Goal: Information Seeking & Learning: Learn about a topic

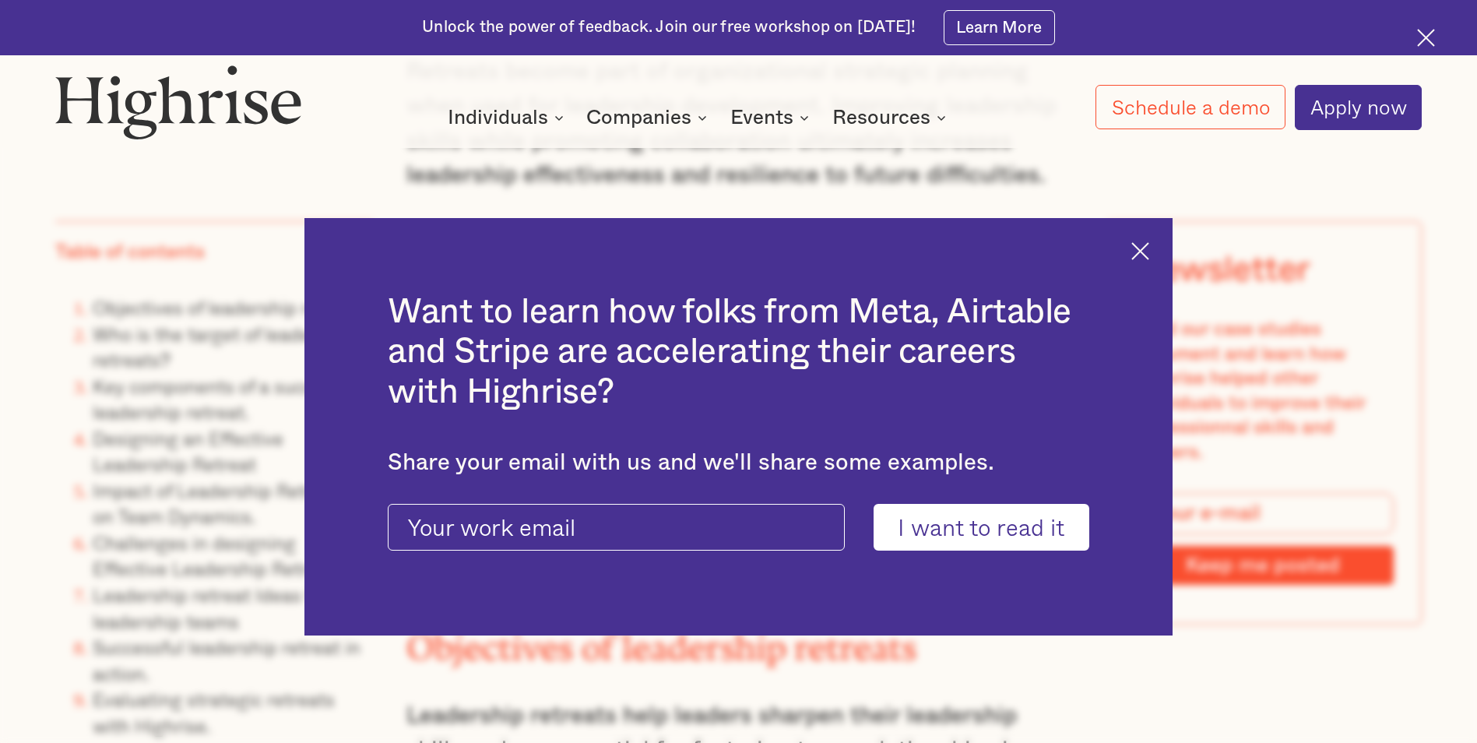
scroll to position [1999, 0]
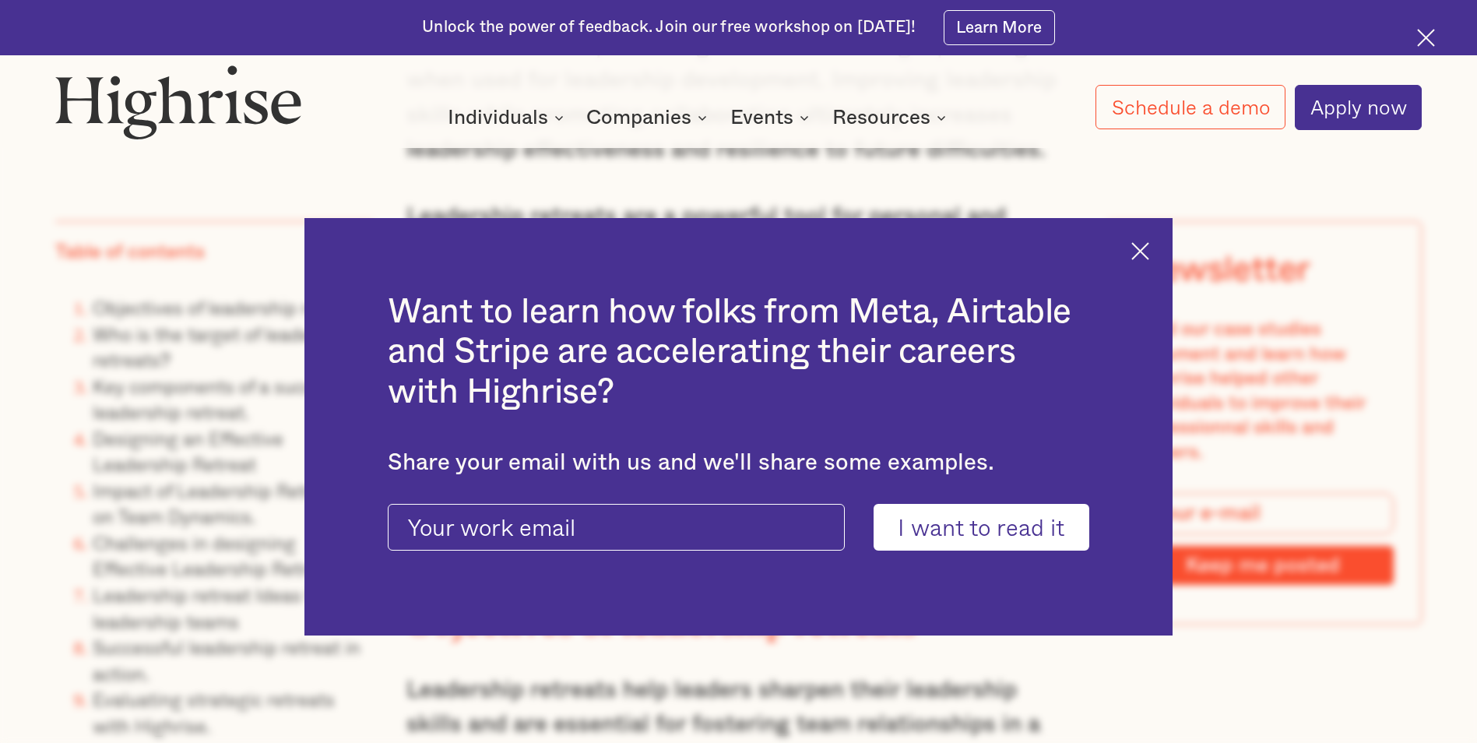
click at [1149, 244] on img at bounding box center [1140, 251] width 18 height 18
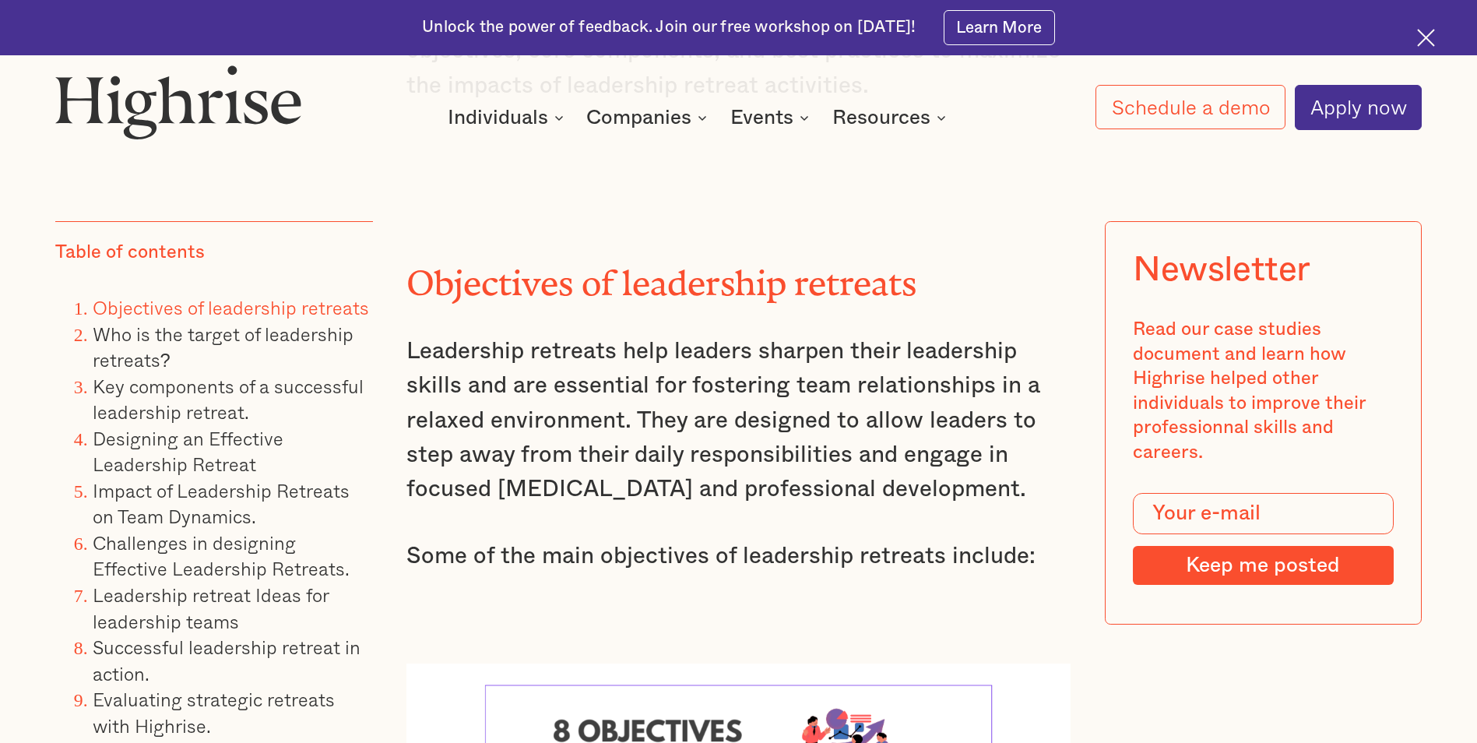
scroll to position [2341, 0]
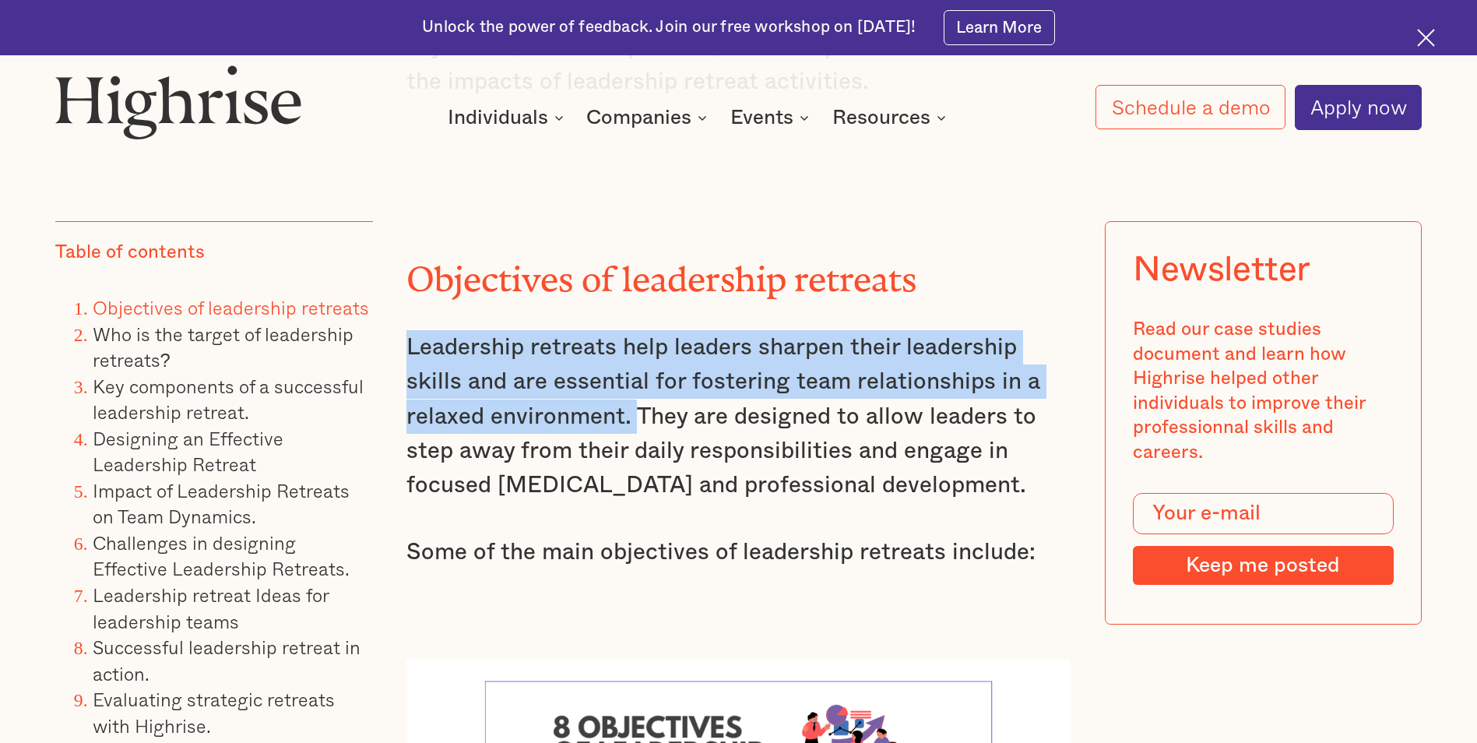
drag, startPoint x: 405, startPoint y: 361, endPoint x: 636, endPoint y: 426, distance: 240.1
click at [636, 426] on p "Leadership retreats help leaders sharpen their leadership skills and are essent…" at bounding box center [737, 416] width 663 height 173
copy p "Leadership retreats help leaders sharpen their leadership skills and are essent…"
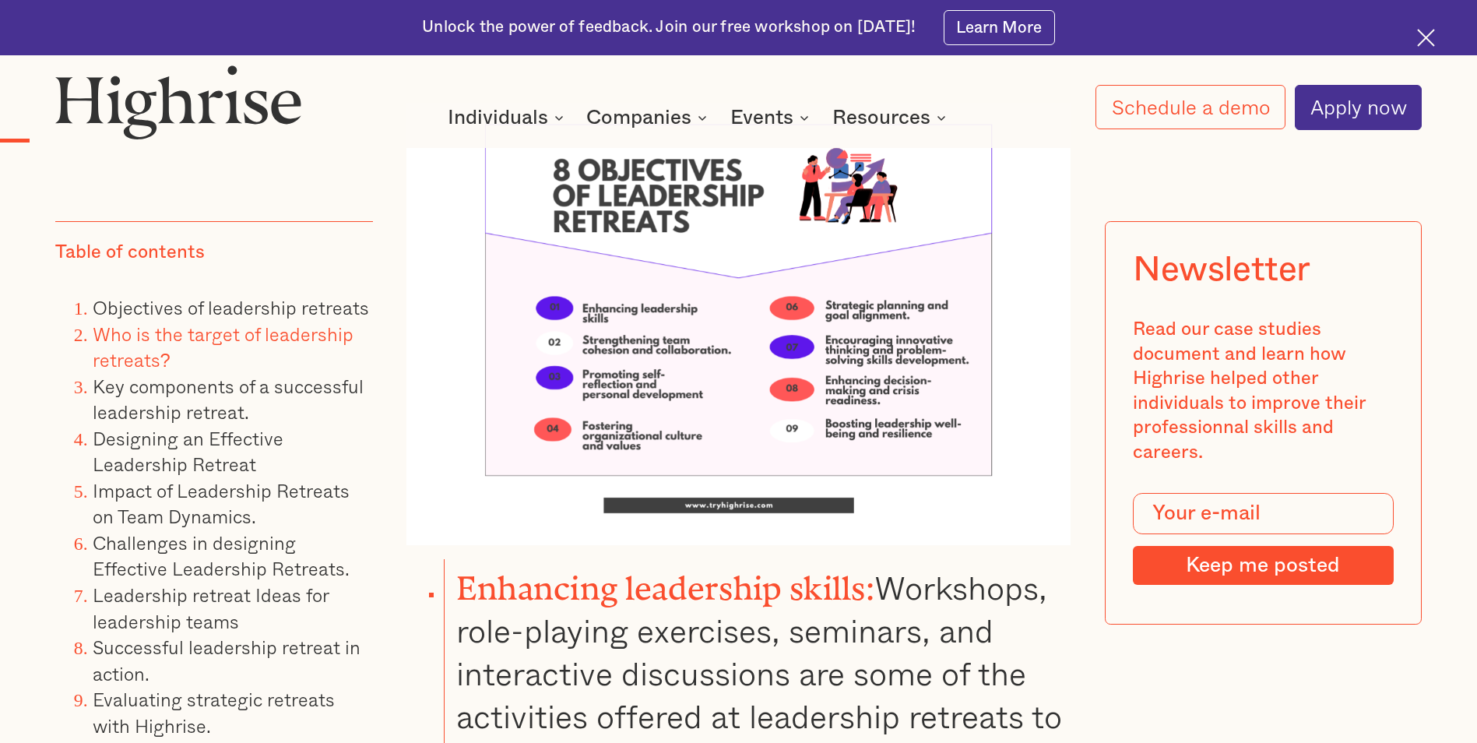
scroll to position [2837, 0]
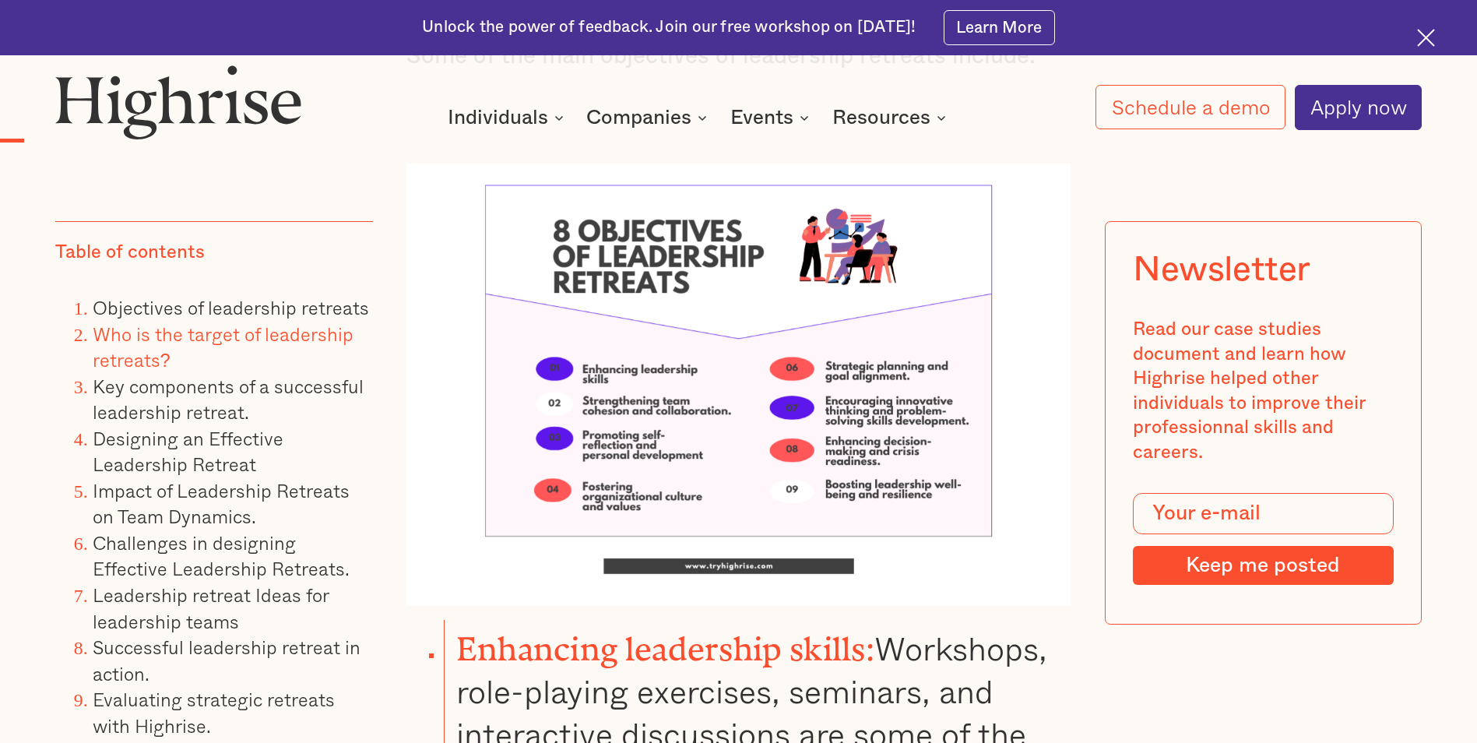
drag, startPoint x: 1060, startPoint y: 518, endPoint x: 464, endPoint y: 660, distance: 613.2
copy ul "Enhancing leadership skills: Workshops, role-playing exercises, seminars, and i…"
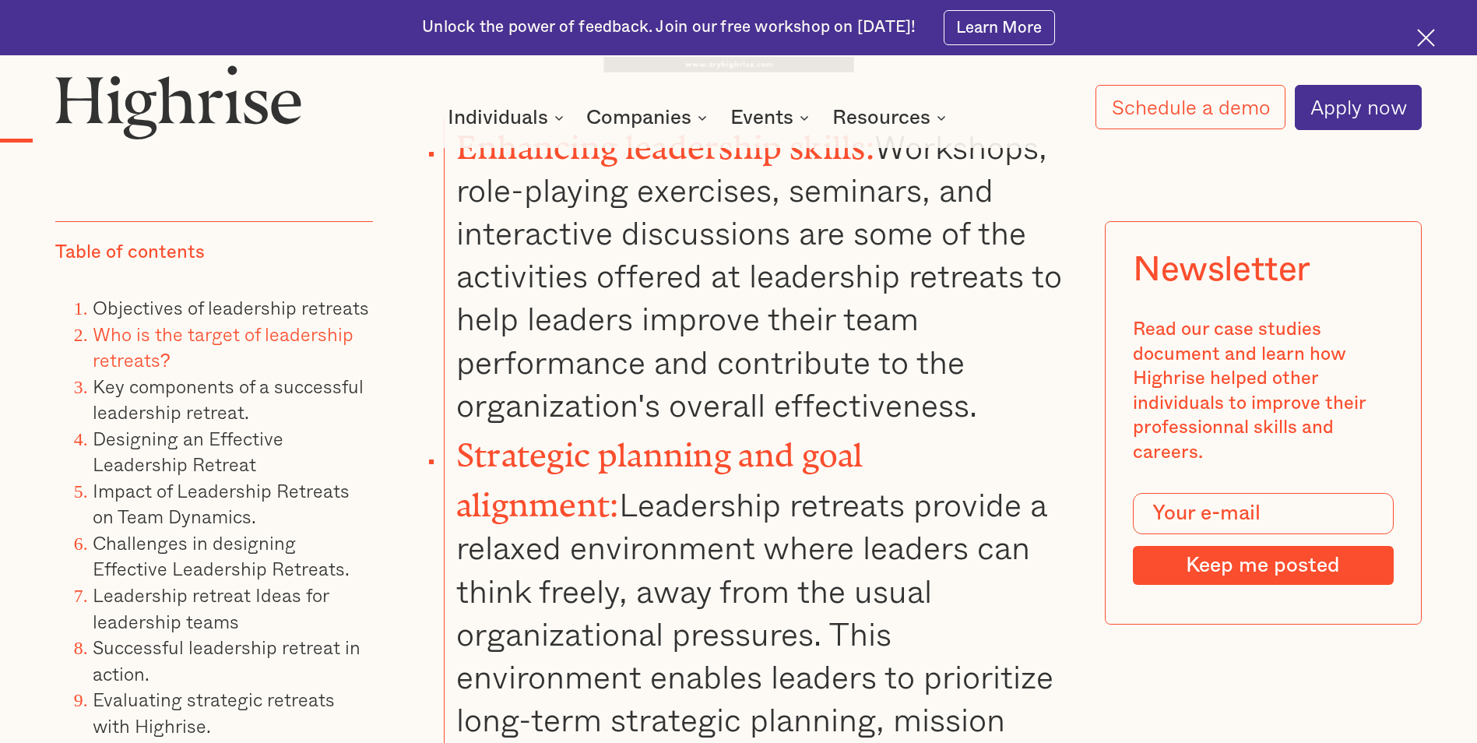
scroll to position [3382, 0]
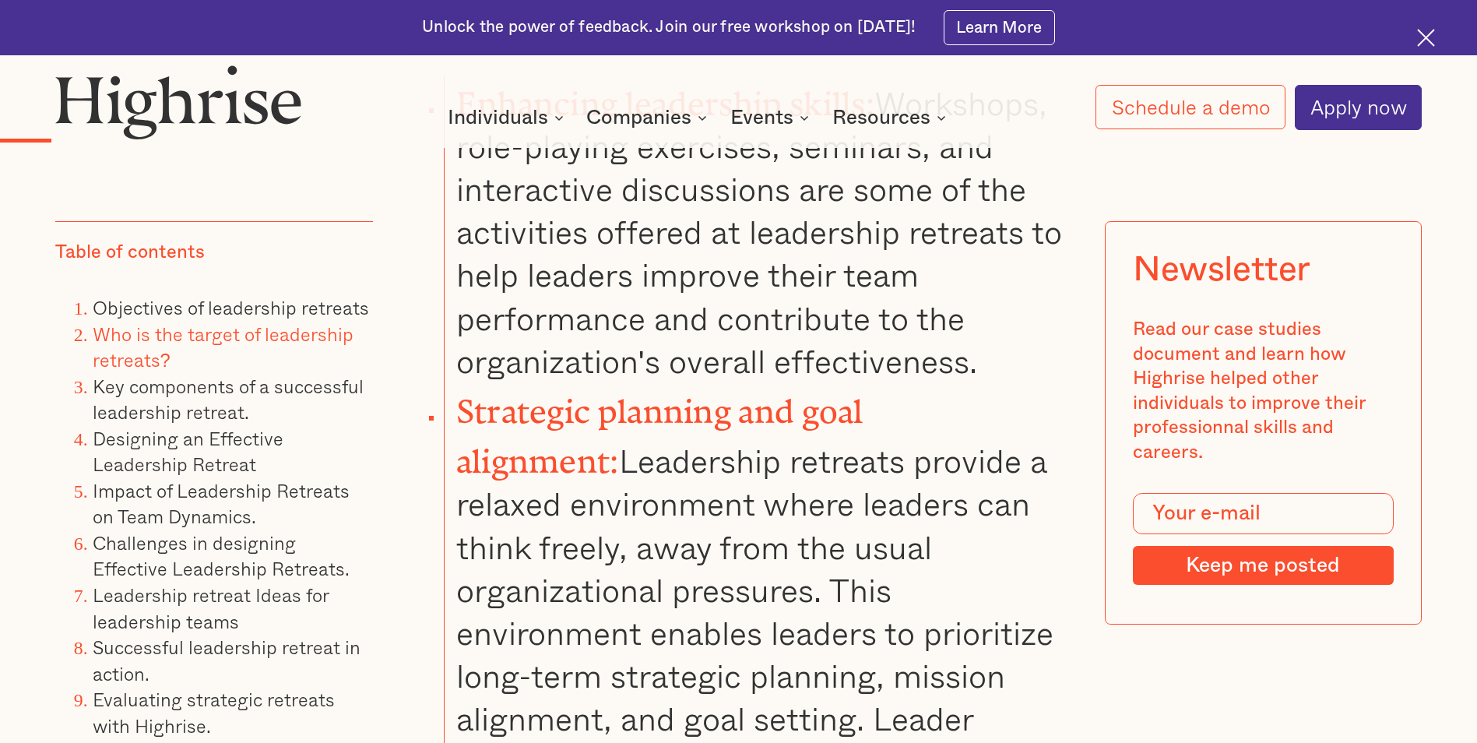
click at [1048, 663] on li "Strategic planning and goal alignment: Leadership retreats provide a relaxed en…" at bounding box center [757, 646] width 627 height 529
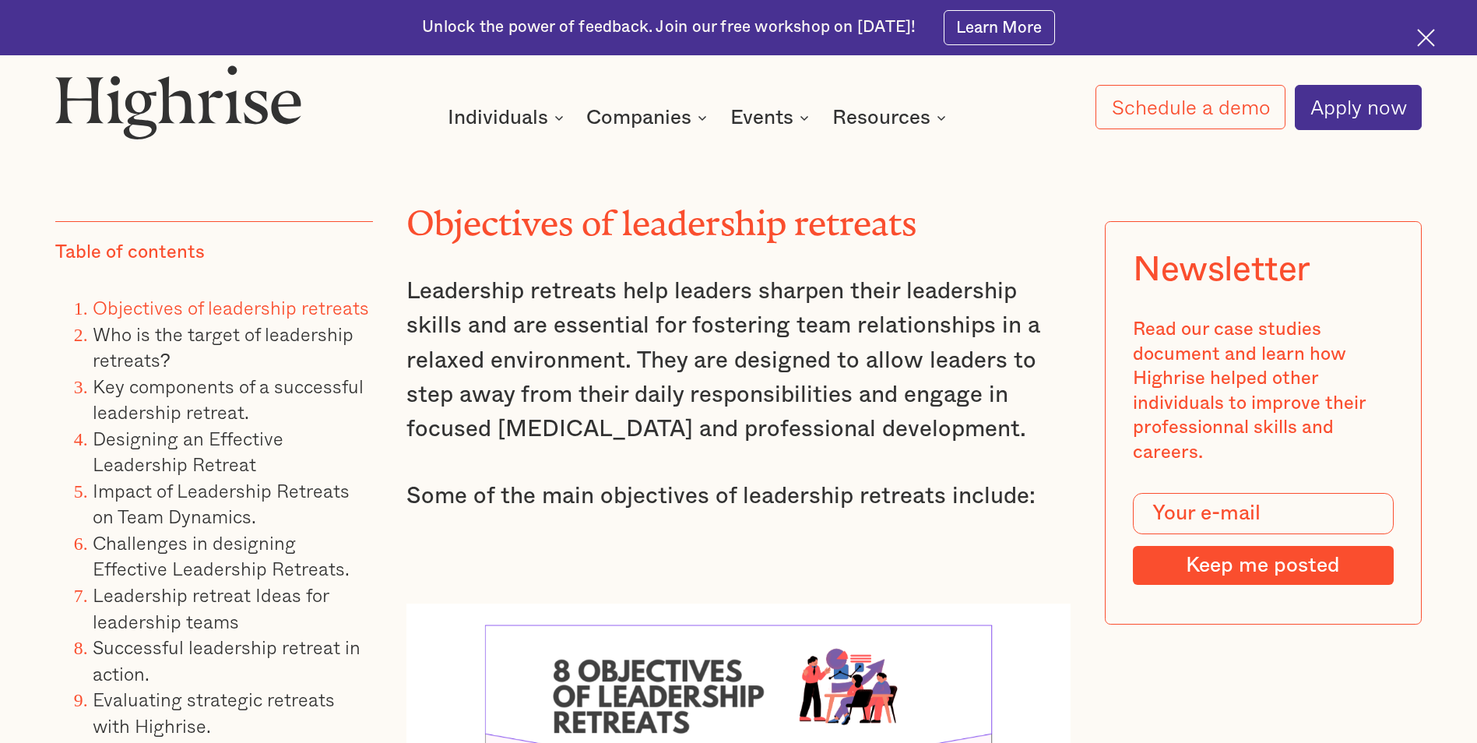
scroll to position [2370, 0]
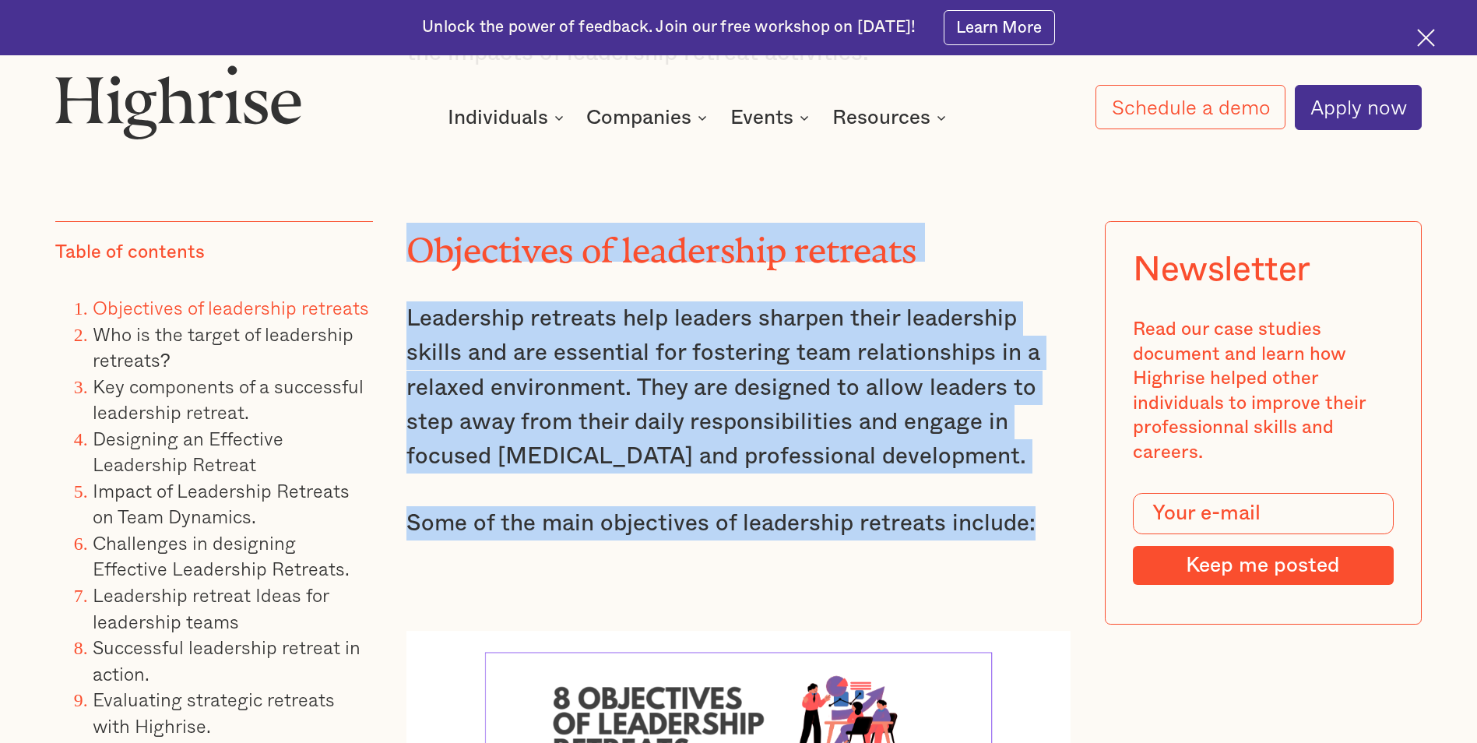
drag, startPoint x: 410, startPoint y: 250, endPoint x: 1026, endPoint y: 534, distance: 678.3
copy div "Objectives of leadership retreats Leadership retreats help leaders sharpen thei…"
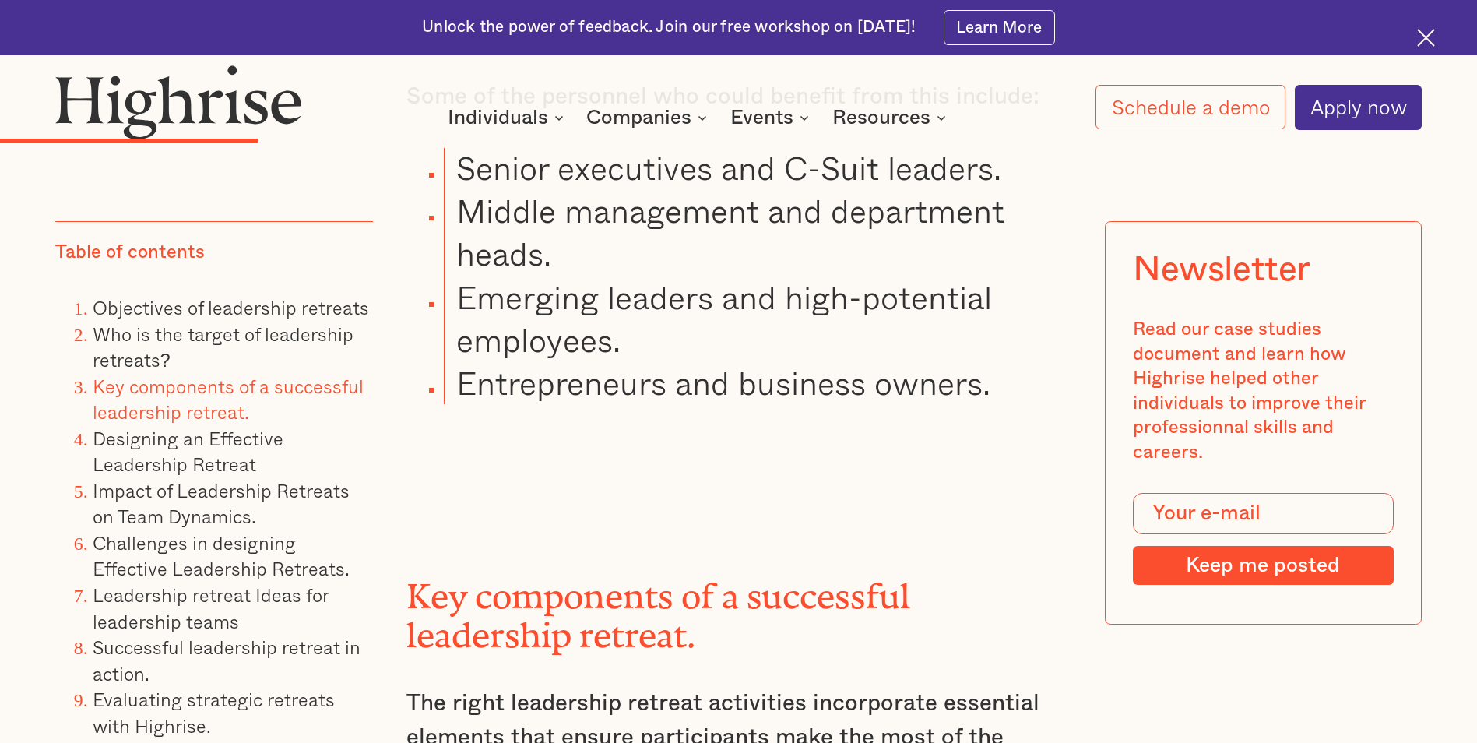
scroll to position [7431, 0]
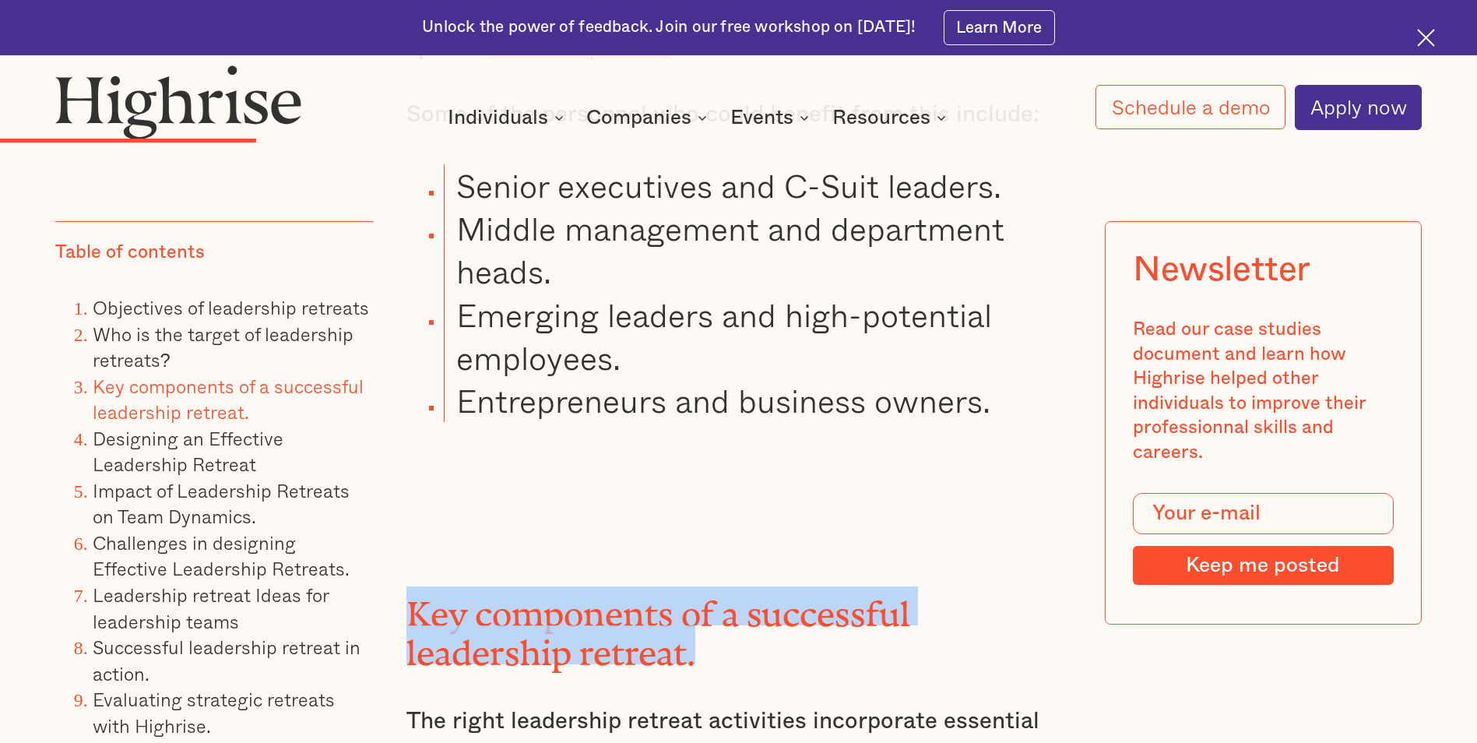
drag, startPoint x: 702, startPoint y: 439, endPoint x: 410, endPoint y: 383, distance: 298.1
click at [410, 586] on h2 "Key components of a successful leadership retreat." at bounding box center [737, 625] width 663 height 79
drag, startPoint x: 410, startPoint y: 383, endPoint x: 473, endPoint y: 385, distance: 63.1
copy h2 "Key components of a successful leadership retreat."
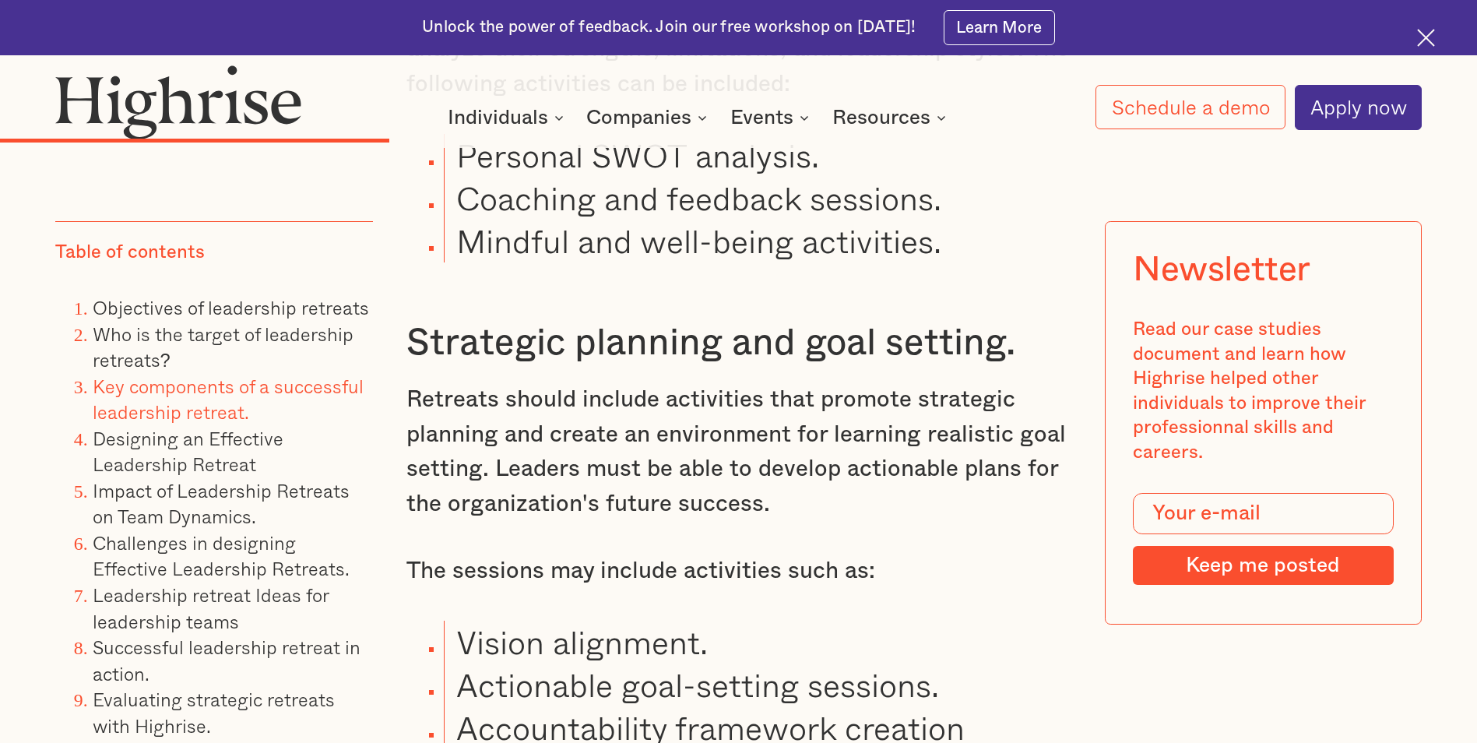
scroll to position [10078, 0]
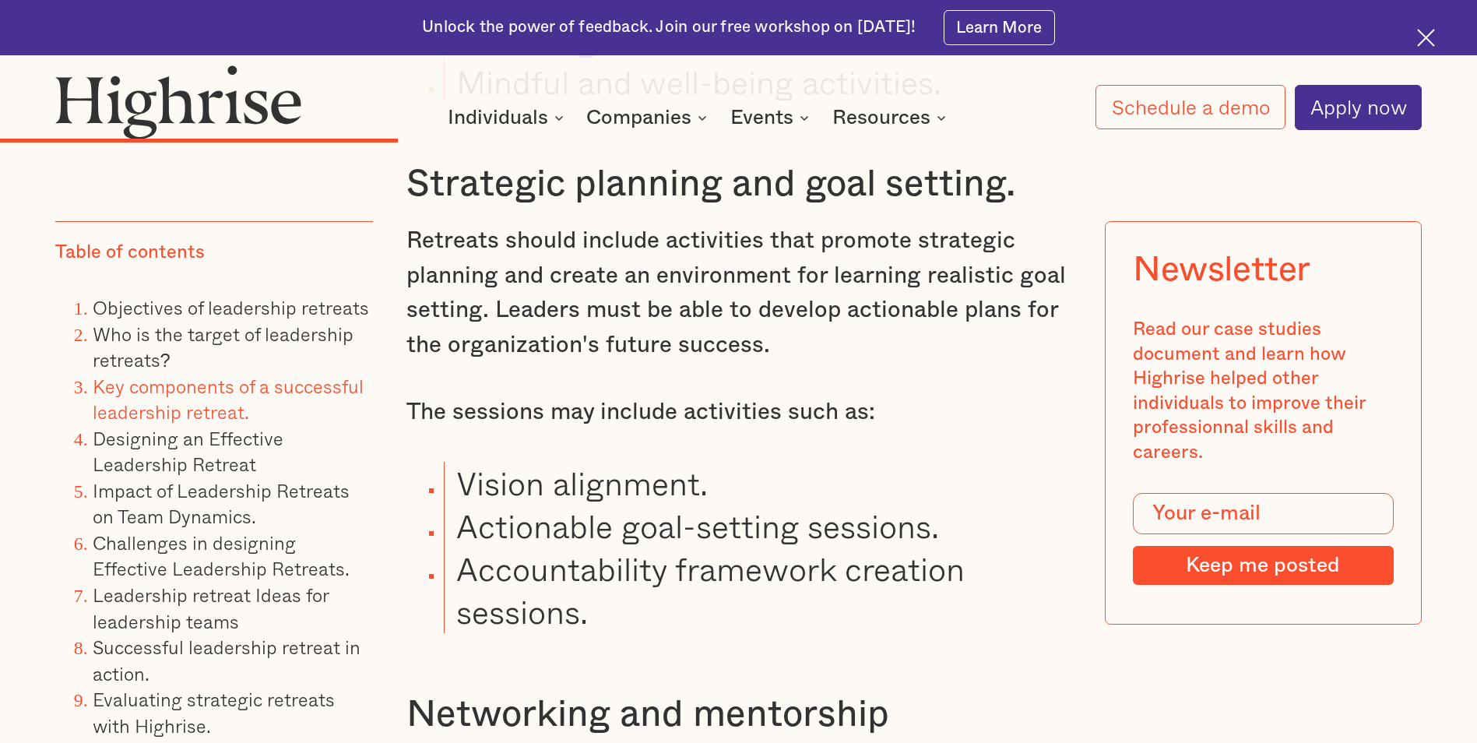
scroll to position [10234, 0]
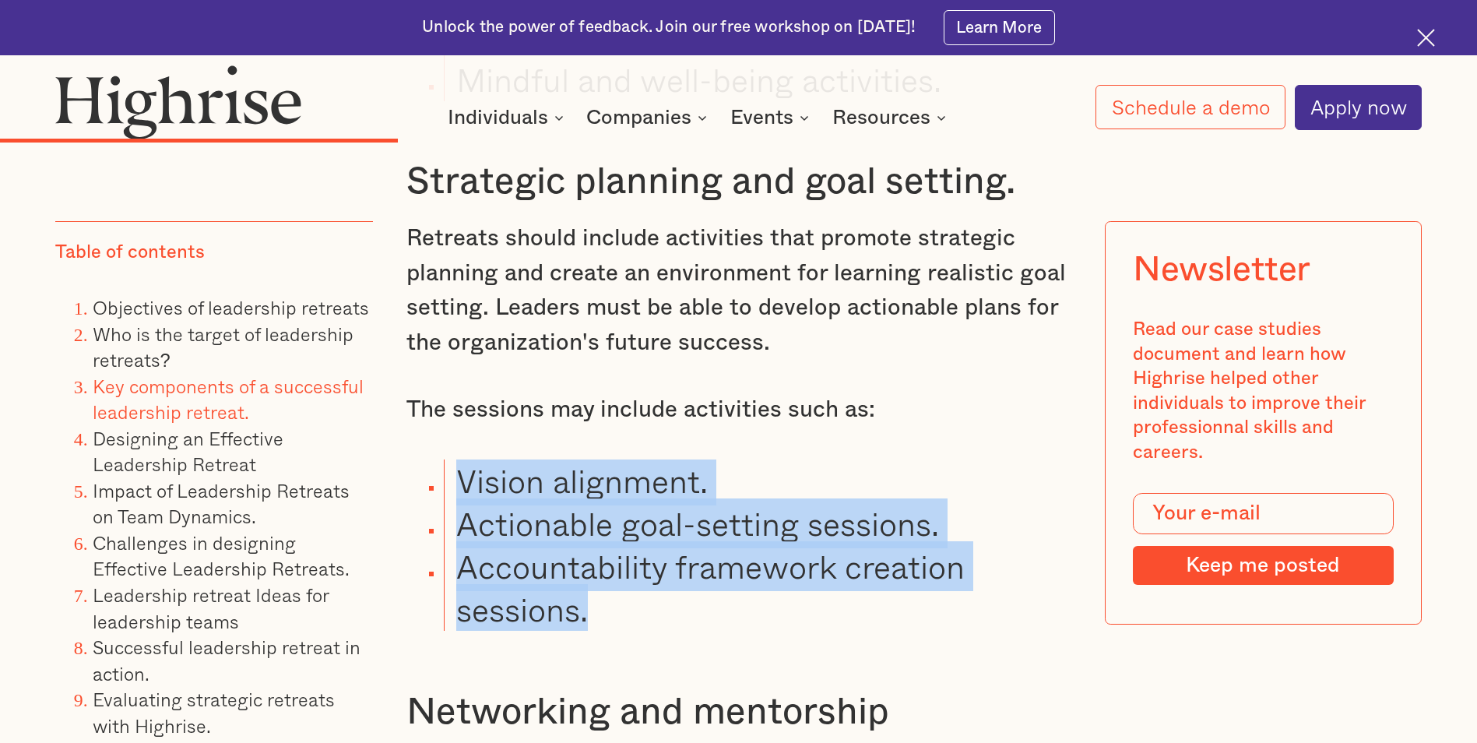
drag, startPoint x: 605, startPoint y: 438, endPoint x: 455, endPoint y: 298, distance: 204.4
click at [455, 459] on ul "Vision alignment. Actionable goal-setting sessions. Accountability framework cr…" at bounding box center [724, 545] width 691 height 172
click at [605, 545] on li "Accountability framework creation sessions." at bounding box center [757, 588] width 627 height 86
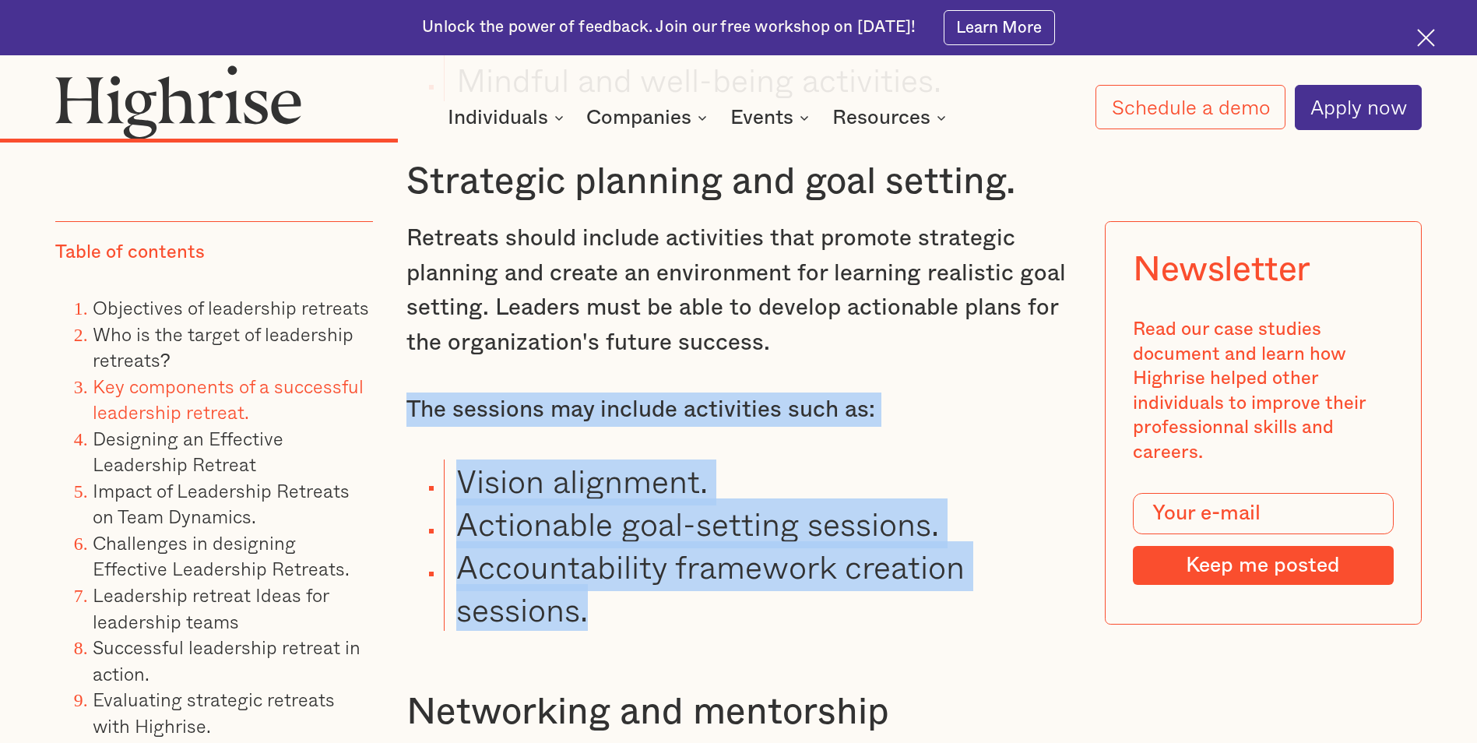
drag, startPoint x: 597, startPoint y: 426, endPoint x: 410, endPoint y: 231, distance: 270.4
drag, startPoint x: 410, startPoint y: 231, endPoint x: 434, endPoint y: 222, distance: 25.9
copy div "The sessions may include activities such as: Vision alignment. Actionable goal-…"
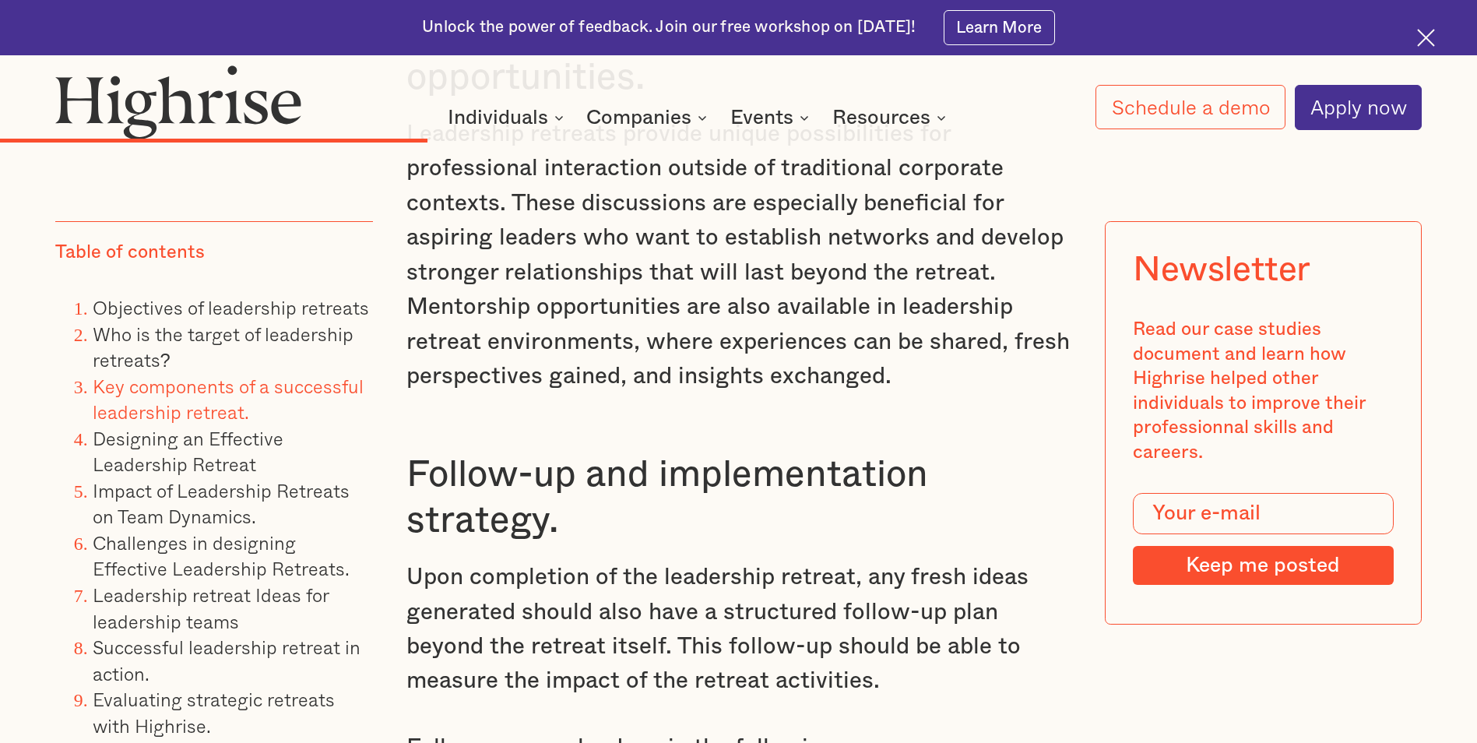
scroll to position [10934, 0]
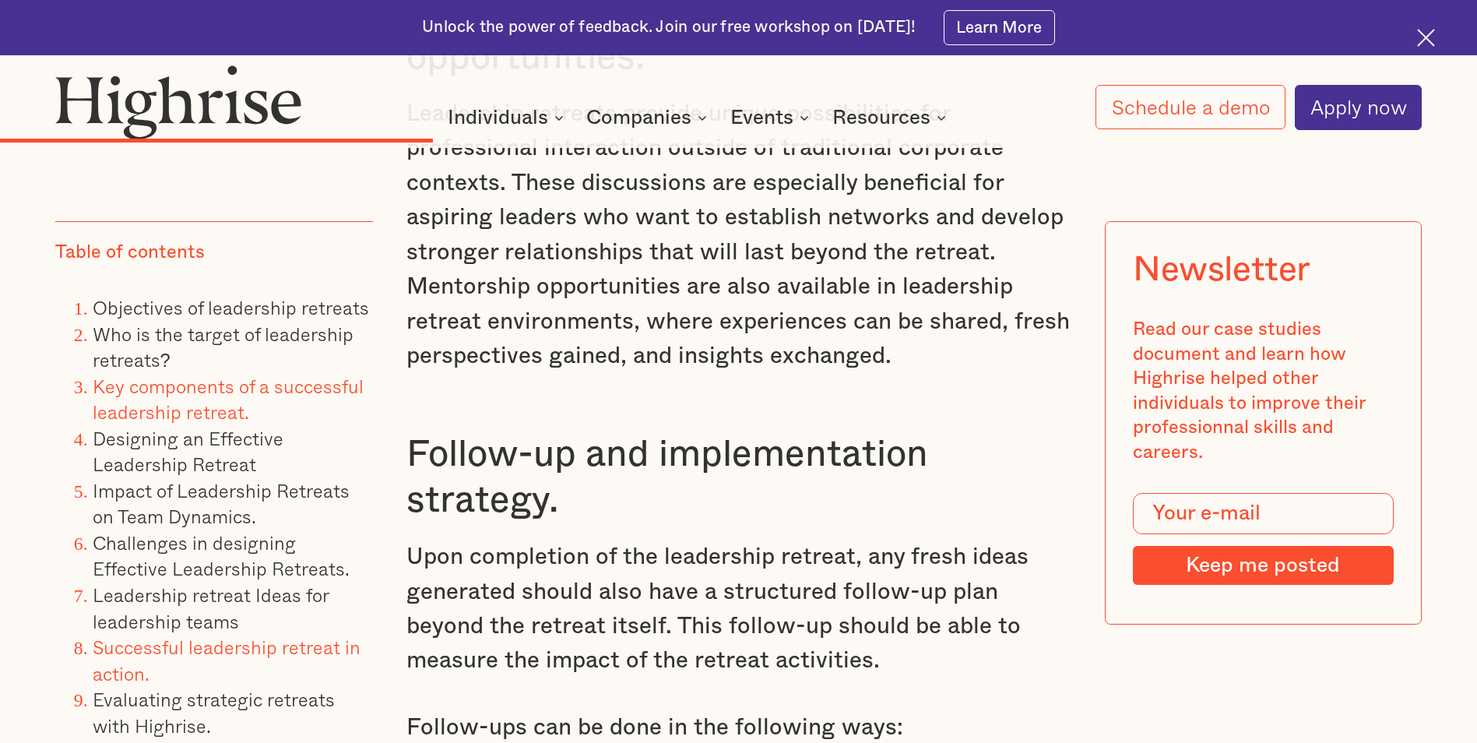
click at [237, 648] on link "Successful leadership retreat in action." at bounding box center [227, 659] width 268 height 55
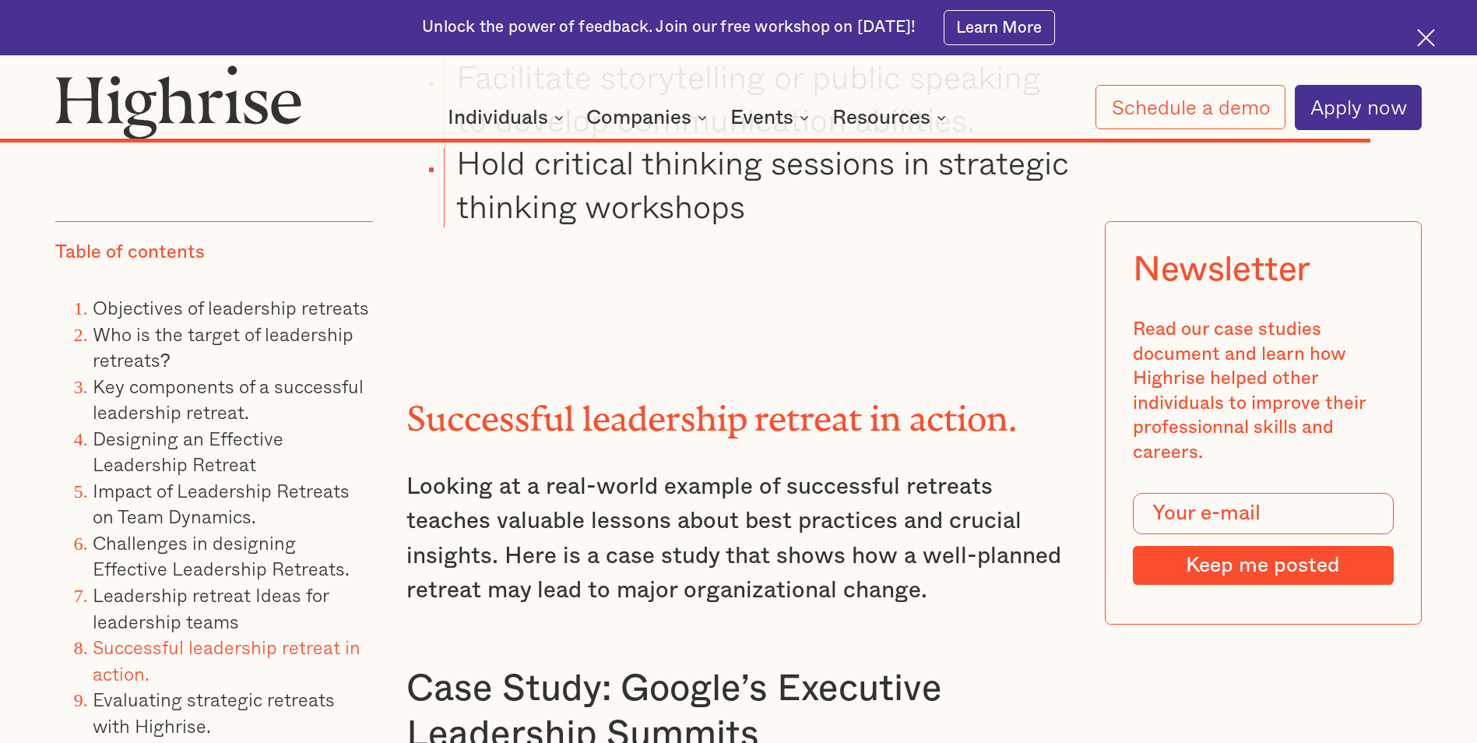
scroll to position [29516, 0]
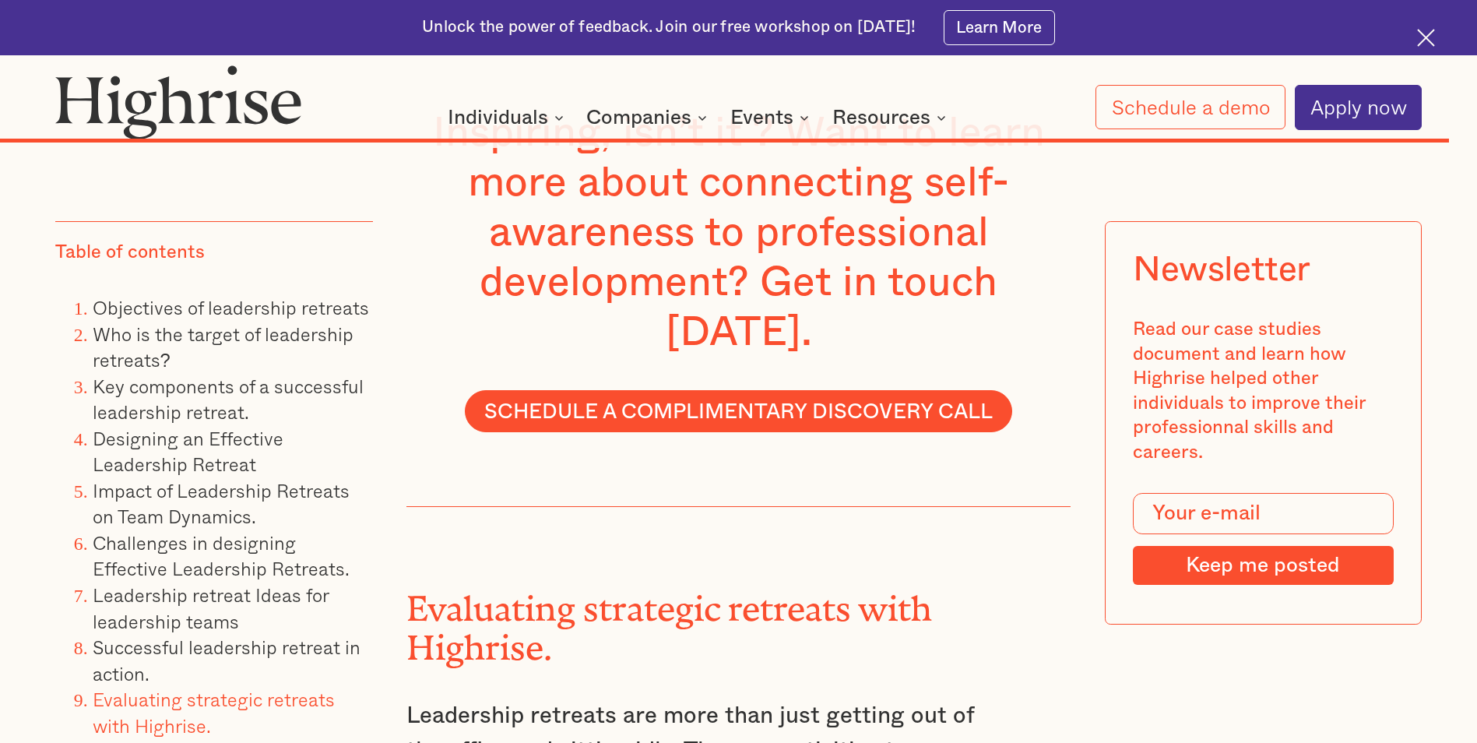
scroll to position [31074, 0]
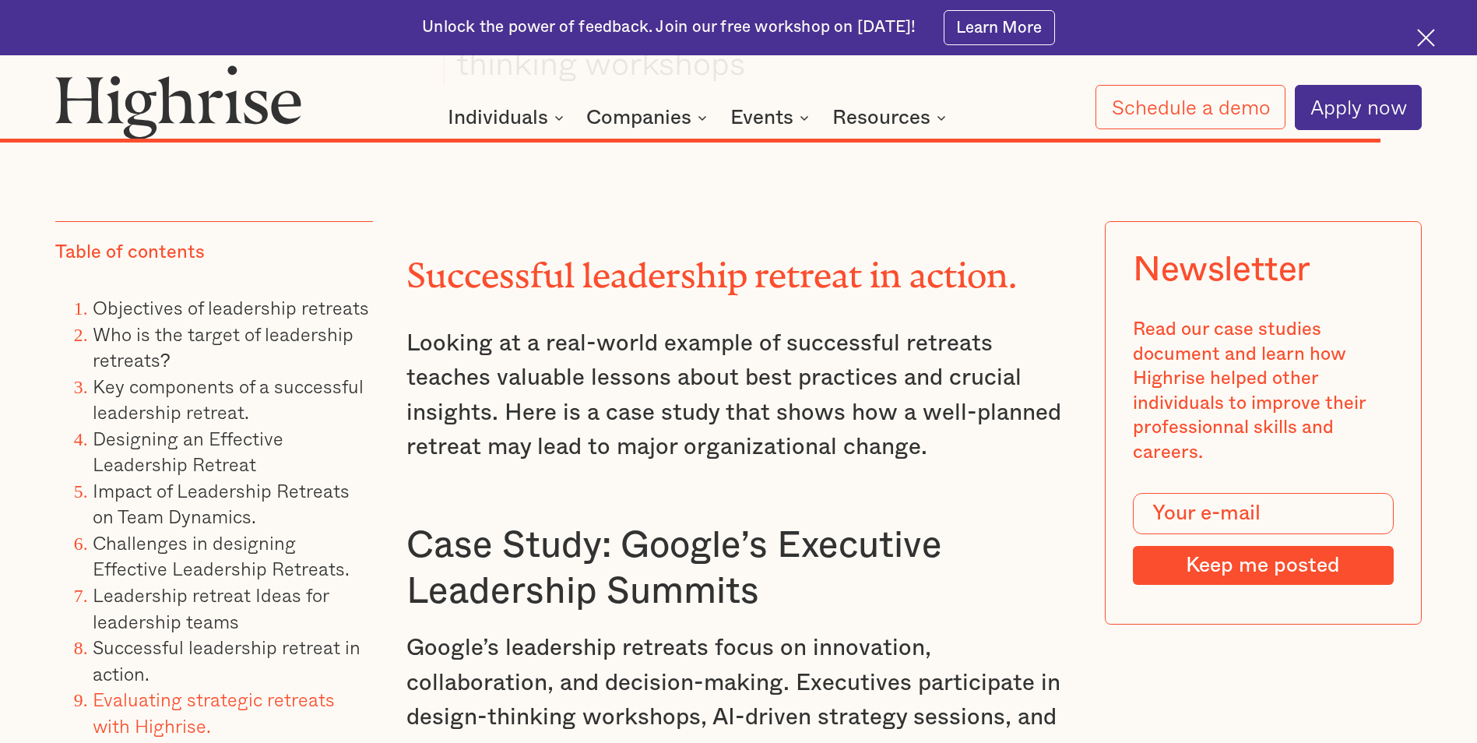
scroll to position [29594, 0]
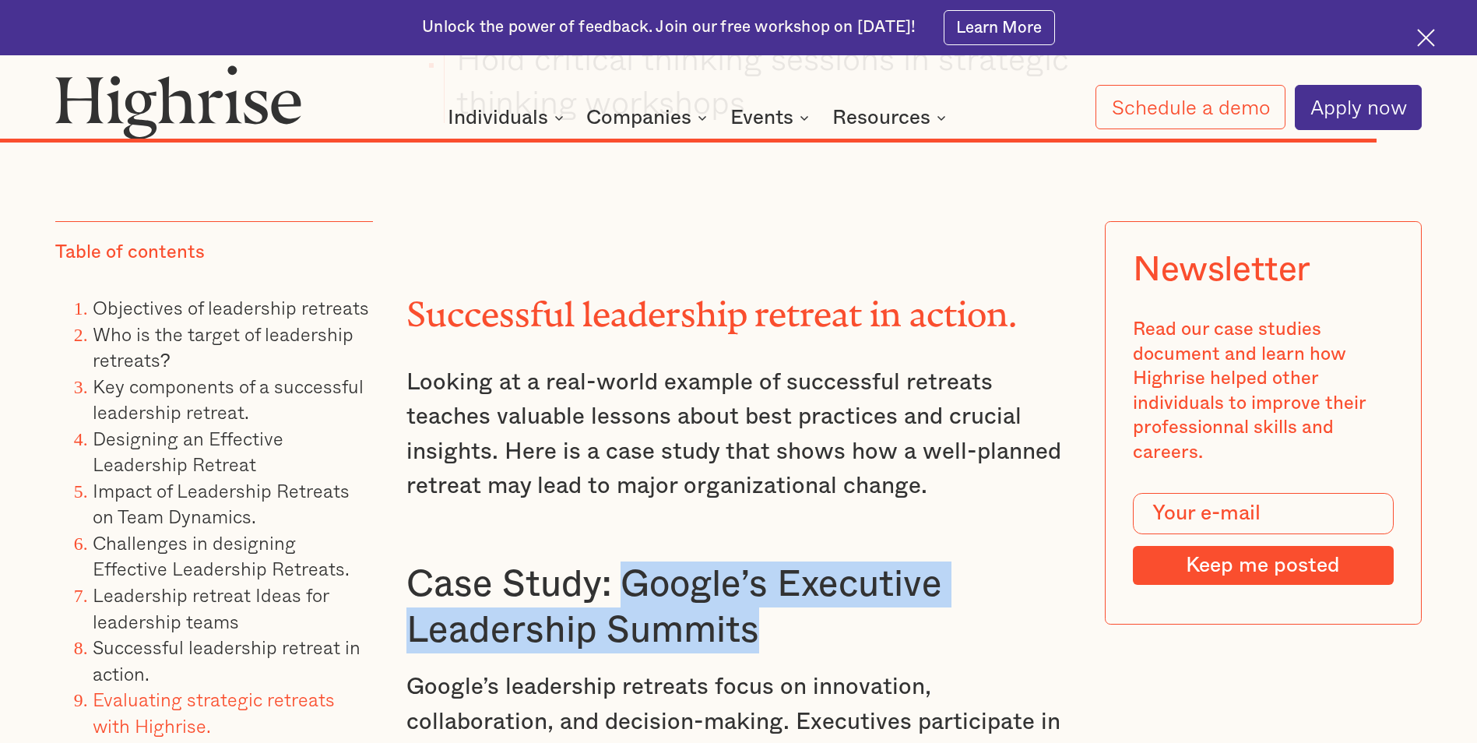
drag, startPoint x: 628, startPoint y: 265, endPoint x: 757, endPoint y: 325, distance: 141.4
click at [757, 561] on h3 "Case Study: Google’s Executive Leadership Summits" at bounding box center [737, 607] width 663 height 93
drag, startPoint x: 757, startPoint y: 325, endPoint x: 700, endPoint y: 310, distance: 58.7
copy h3 "Google’s Executive Leadership Summits"
